Goal: Information Seeking & Learning: Learn about a topic

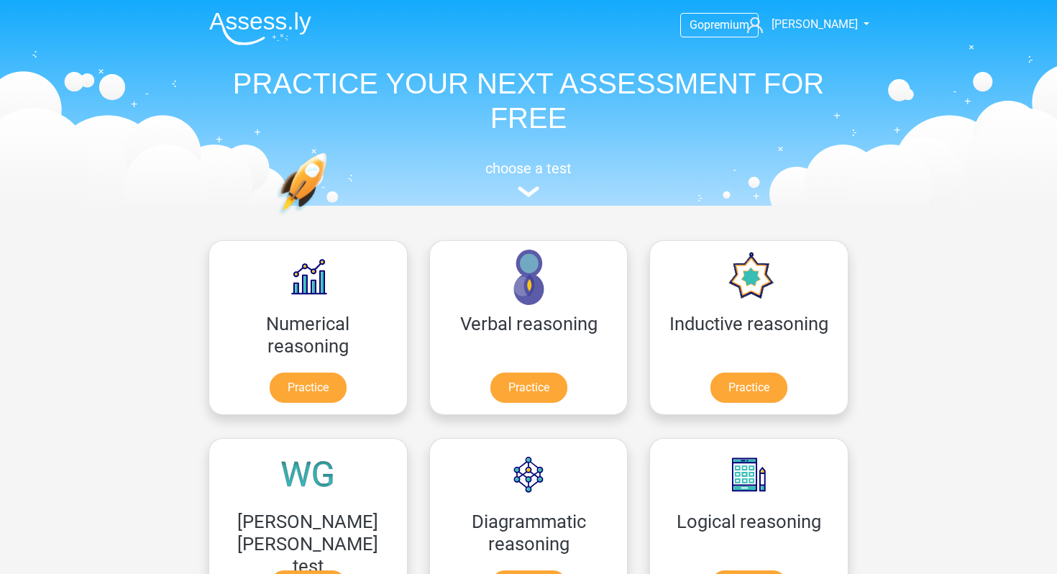
click at [792, 9] on nav "Go premium audrey audreyzhang6@gmail.com" at bounding box center [528, 25] width 661 height 47
click at [817, 22] on span "[PERSON_NAME]" at bounding box center [814, 24] width 86 height 14
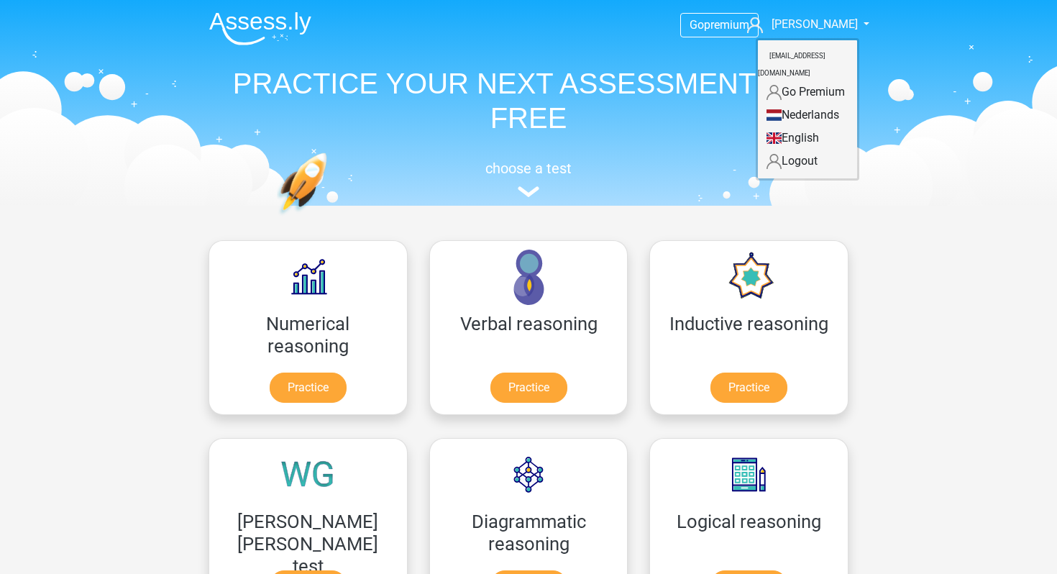
click at [791, 127] on link "English" at bounding box center [807, 138] width 99 height 23
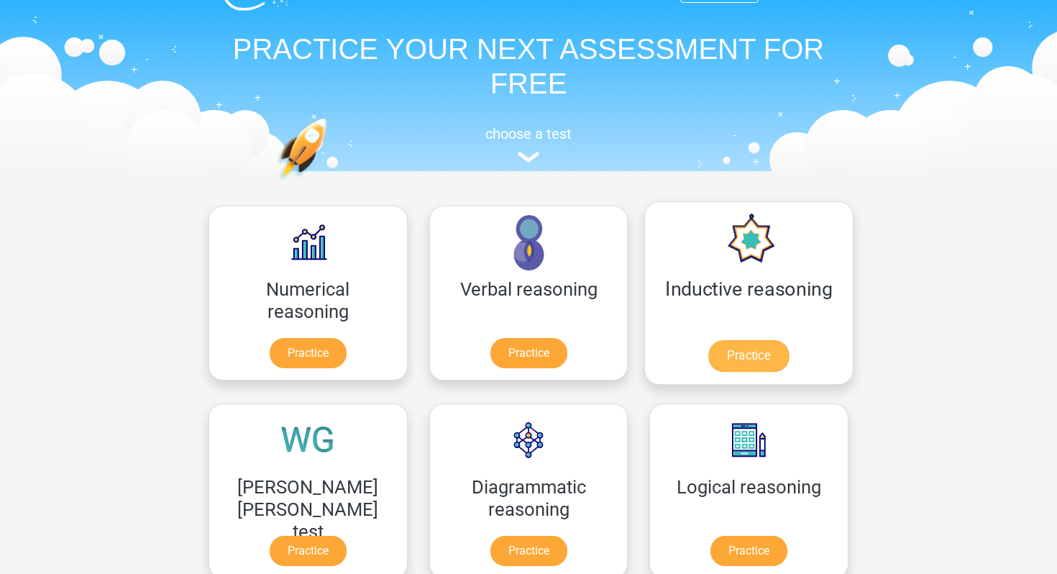
scroll to position [70, 0]
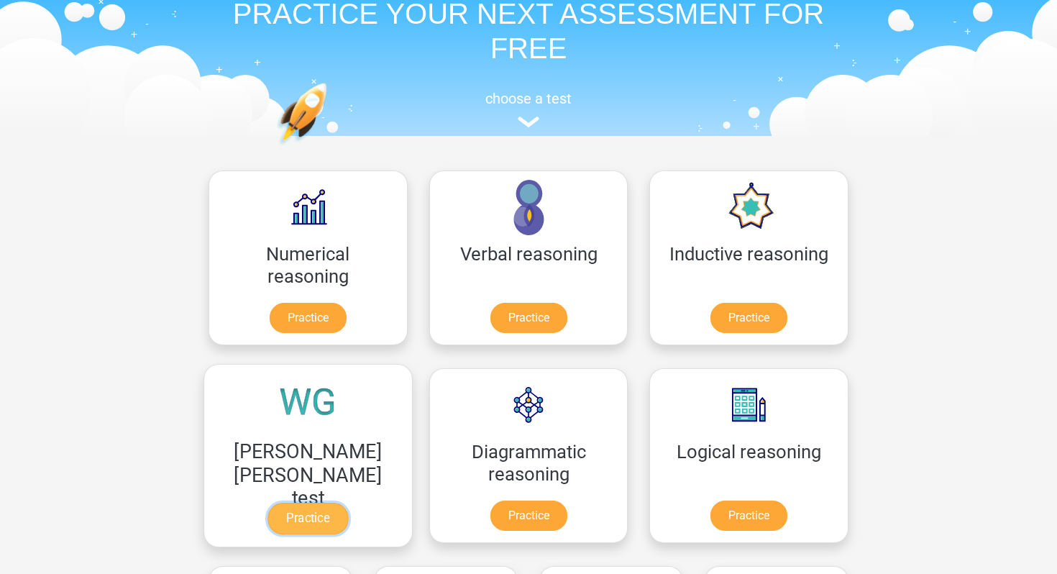
click at [348, 503] on link "Practice" at bounding box center [307, 519] width 81 height 32
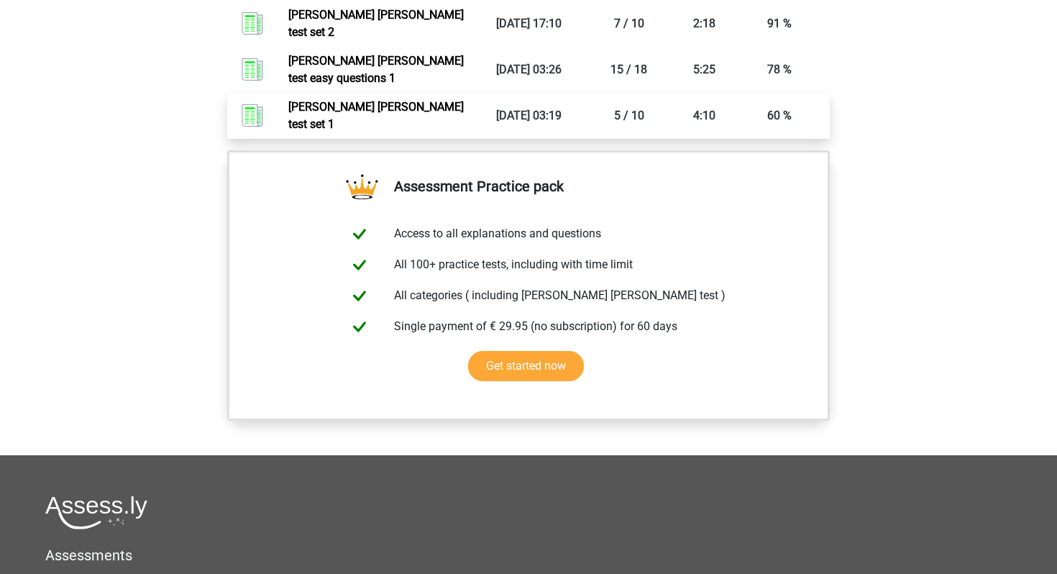
scroll to position [965, 0]
